Goal: Navigation & Orientation: Find specific page/section

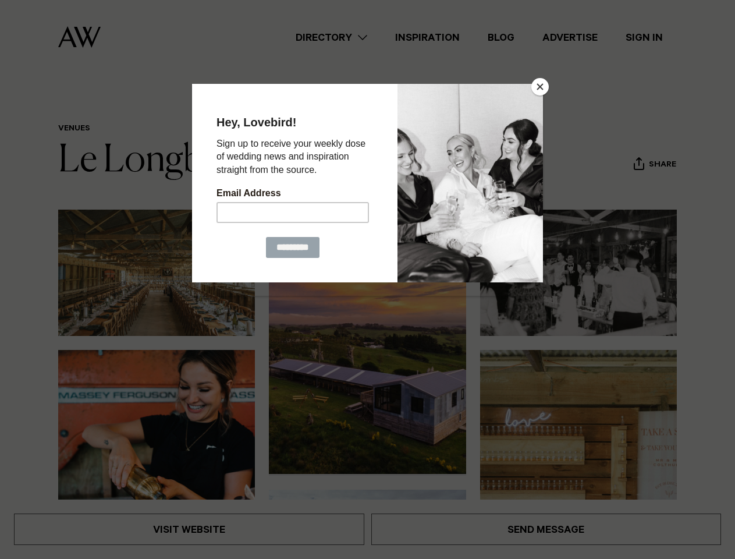
click at [540, 87] on button "Close" at bounding box center [539, 86] width 17 height 17
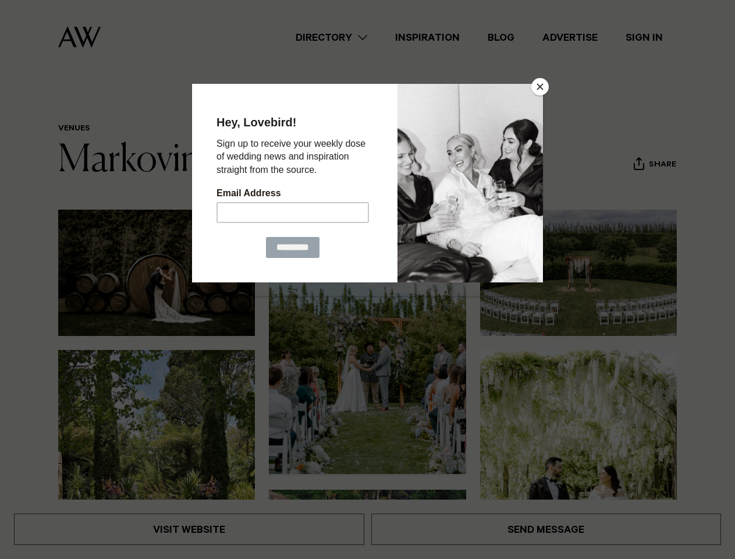
click at [540, 87] on button "Close" at bounding box center [539, 86] width 17 height 17
